Goal: Register for event/course

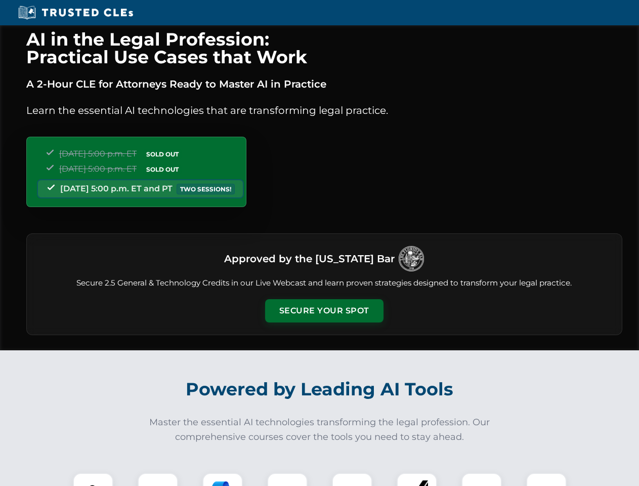
click at [324, 311] on button "Secure Your Spot" at bounding box center [324, 310] width 118 height 23
click at [93, 479] on img at bounding box center [92, 492] width 29 height 29
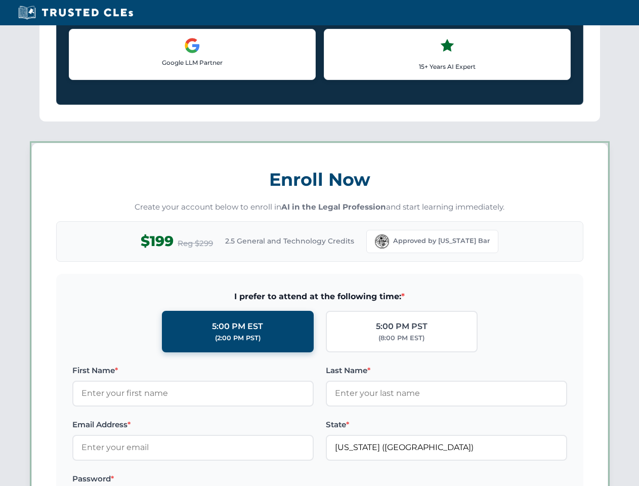
click at [223, 479] on label "Password *" at bounding box center [192, 479] width 241 height 12
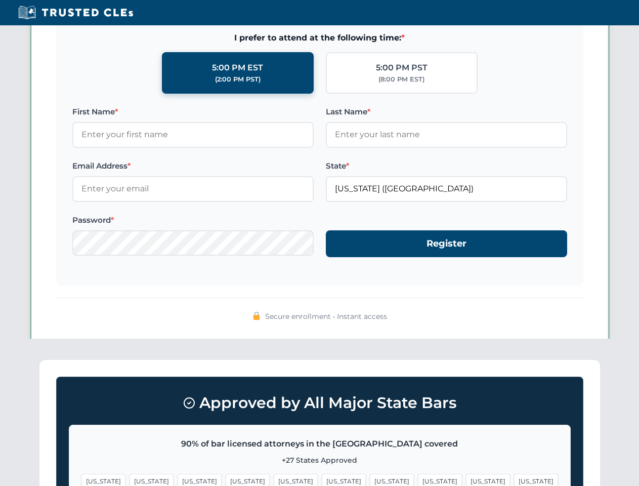
click at [466, 479] on span "[US_STATE]" at bounding box center [488, 481] width 44 height 15
